Goal: Transaction & Acquisition: Subscribe to service/newsletter

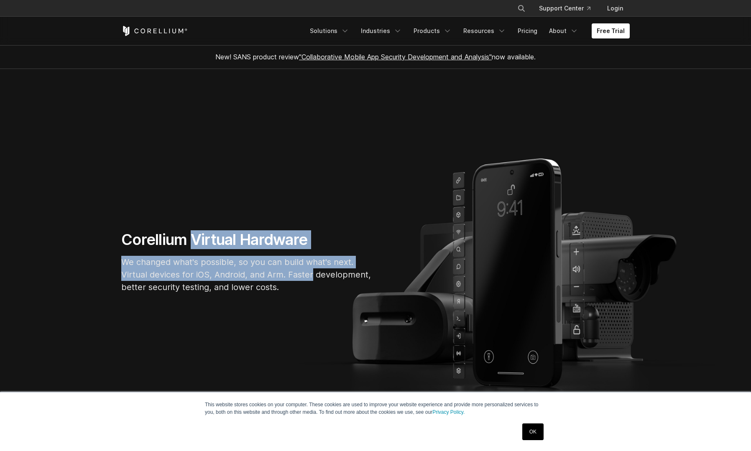
click at [301, 273] on div "Corellium Virtual Hardware We changed what's possible, so you can build what's …" at bounding box center [247, 265] width 268 height 70
click at [301, 273] on p "We changed what's possible, so you can build what's next. Virtual devices for i…" at bounding box center [246, 275] width 251 height 38
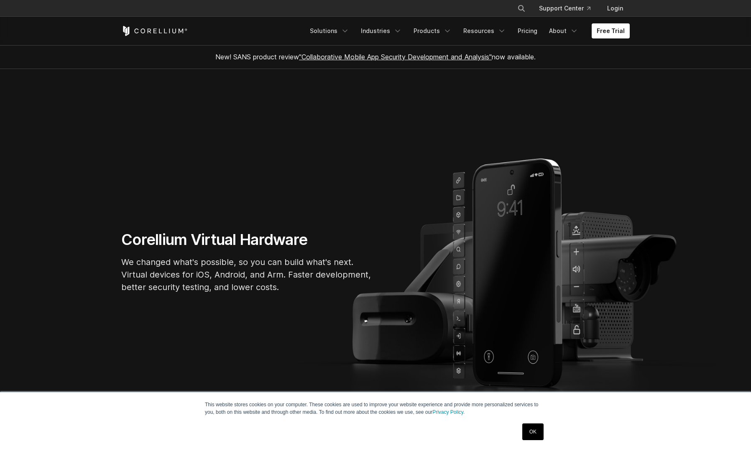
click at [537, 433] on link "OK" at bounding box center [532, 432] width 21 height 17
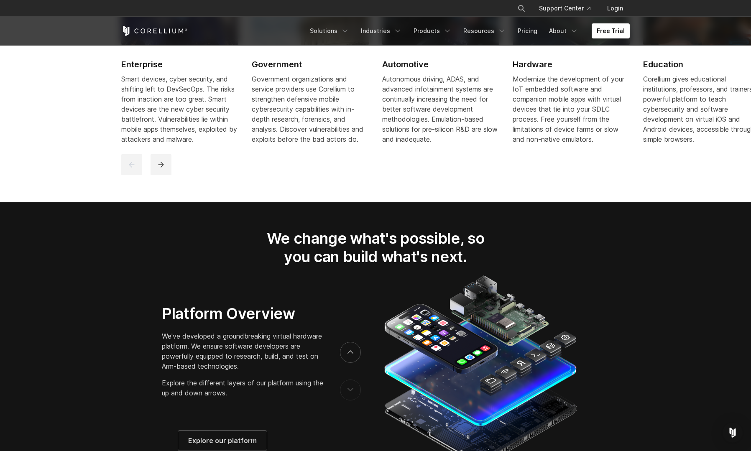
scroll to position [1463, 0]
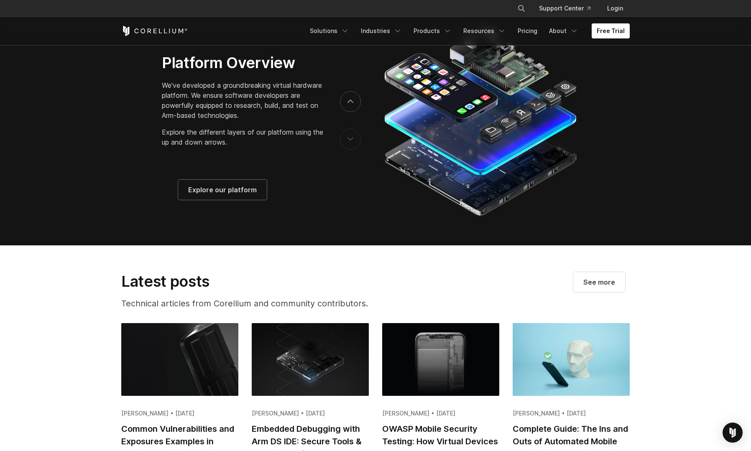
drag, startPoint x: 206, startPoint y: 102, endPoint x: 240, endPoint y: 142, distance: 52.1
click at [240, 142] on div "We've developed a groundbreaking virtual hardware platform. We ensure software …" at bounding box center [242, 113] width 161 height 67
click at [240, 142] on p "Explore the different layers of our platform using the up and down arrows." at bounding box center [242, 137] width 161 height 20
click at [526, 32] on link "Pricing" at bounding box center [528, 30] width 30 height 15
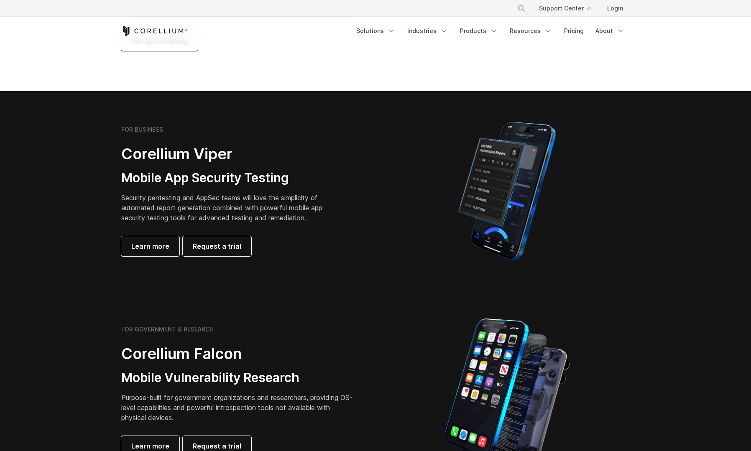
scroll to position [125, 0]
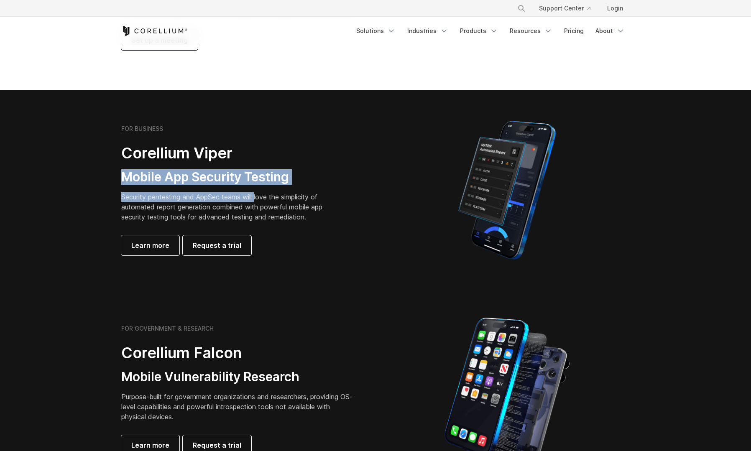
drag, startPoint x: 237, startPoint y: 156, endPoint x: 264, endPoint y: 199, distance: 50.7
click at [263, 199] on div "FOR BUSINESS Corellium Viper Mobile App Security Testing Security pentesting an…" at bounding box center [238, 190] width 234 height 130
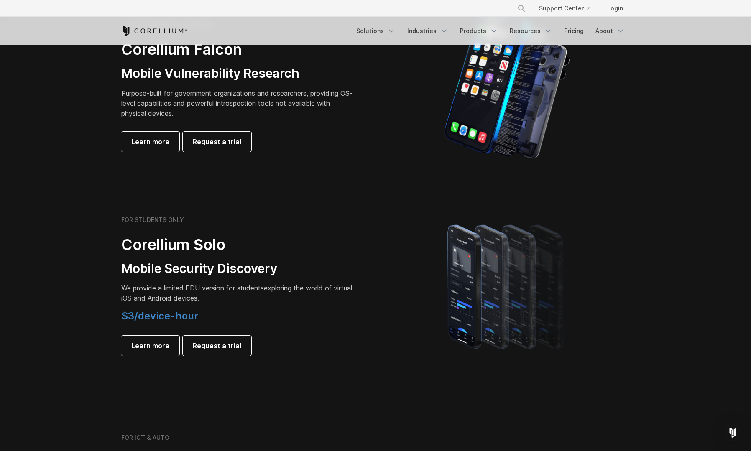
scroll to position [376, 0]
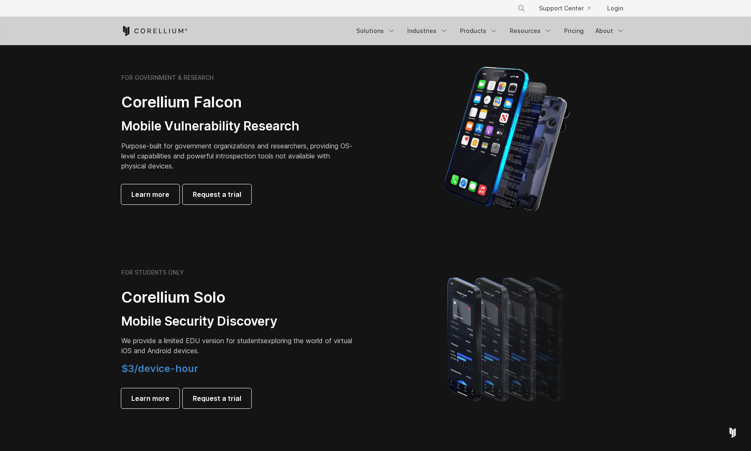
click at [166, 148] on p "Purpose-built for government organizations and researchers, providing OS-level …" at bounding box center [238, 156] width 234 height 30
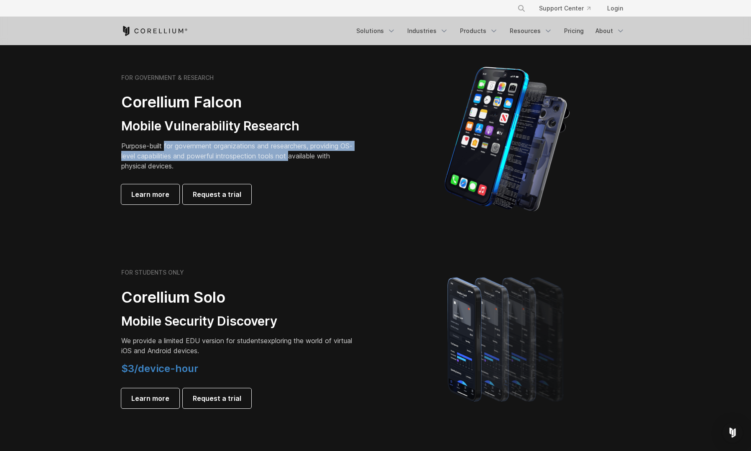
drag, startPoint x: 166, startPoint y: 148, endPoint x: 302, endPoint y: 156, distance: 136.5
click at [302, 156] on p "Purpose-built for government organizations and researchers, providing OS-level …" at bounding box center [238, 156] width 234 height 30
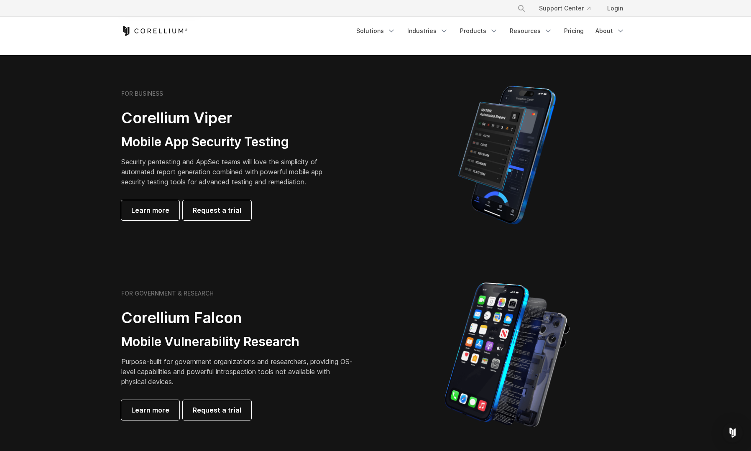
scroll to position [125, 0]
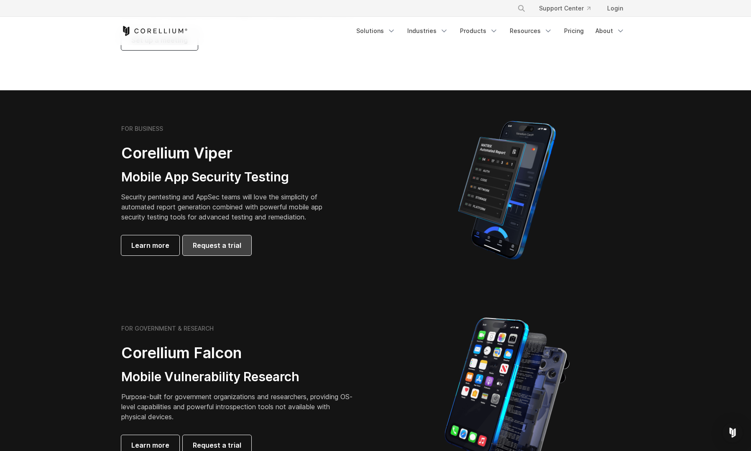
click at [195, 247] on span "Request a trial" at bounding box center [217, 245] width 48 height 10
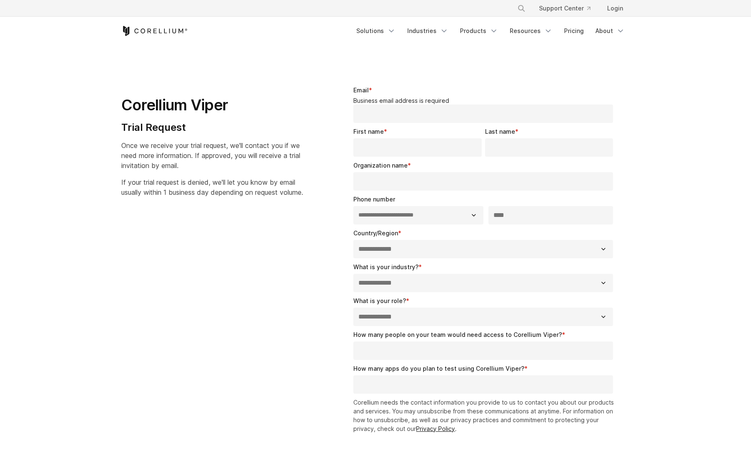
select select "**"
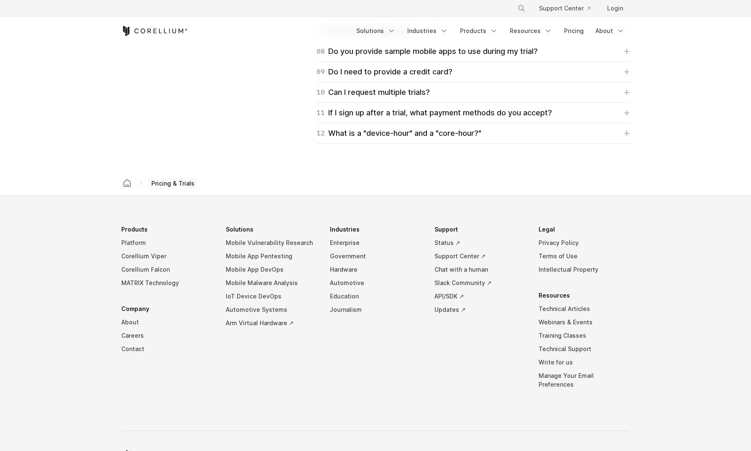
scroll to position [1171, 0]
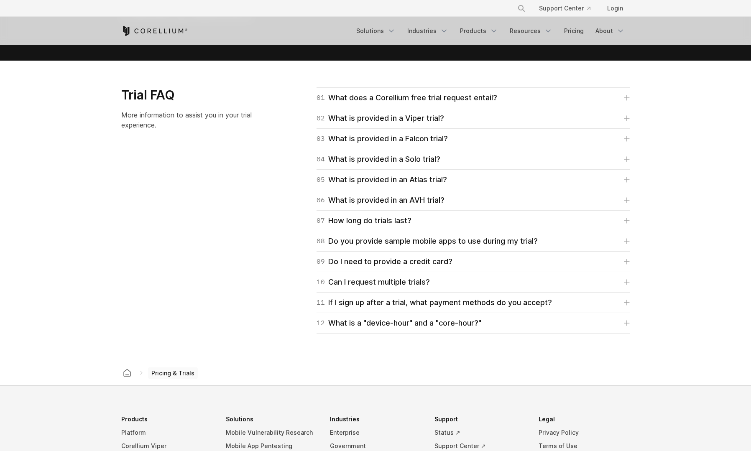
drag, startPoint x: 199, startPoint y: 271, endPoint x: 194, endPoint y: 273, distance: 5.6
